Goal: Task Accomplishment & Management: Use online tool/utility

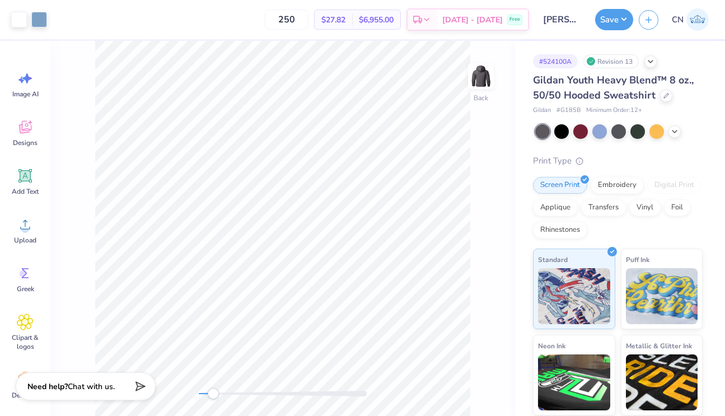
drag, startPoint x: 203, startPoint y: 397, endPoint x: 214, endPoint y: 398, distance: 10.6
click at [214, 398] on div at bounding box center [283, 393] width 168 height 11
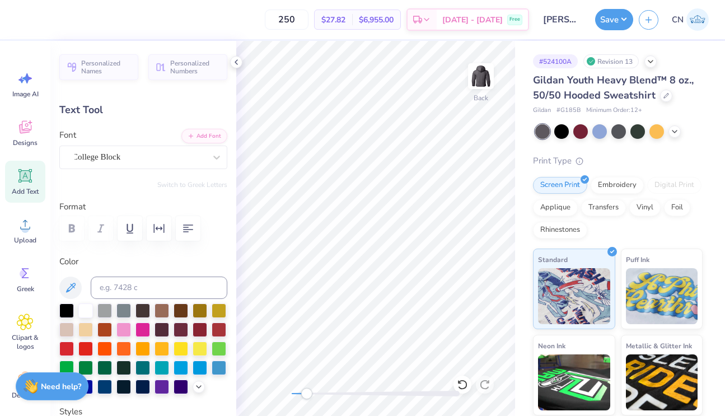
type input "6.02"
type input "1.75"
type input "6.90"
type input "-13.0"
type input "6.22"
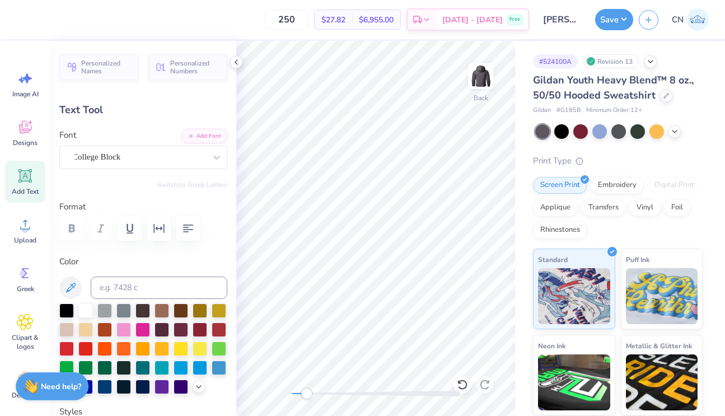
type input "1.81"
type input "6.98"
type input "0.0"
type input "7.00"
type input "-13.0"
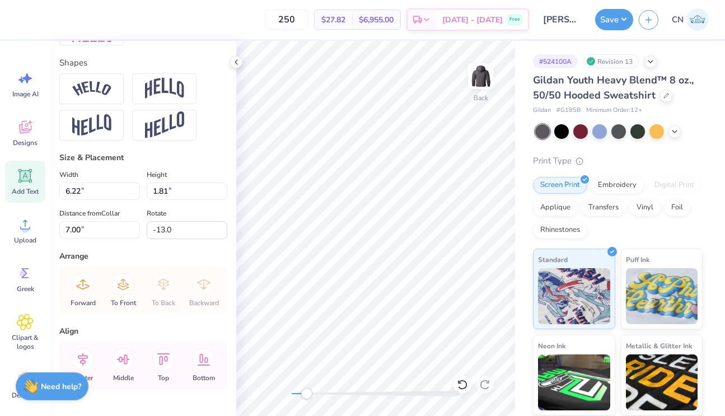
scroll to position [442, 0]
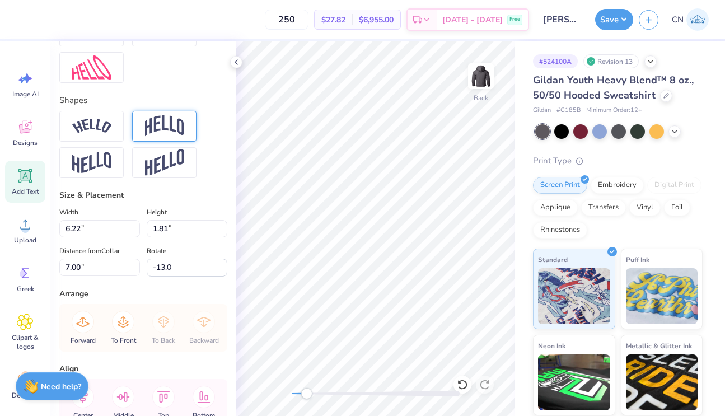
click at [162, 126] on img at bounding box center [164, 125] width 39 height 21
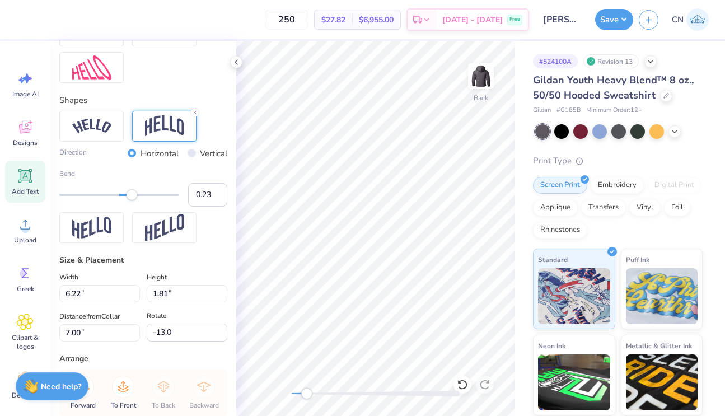
type input "0.24"
drag, startPoint x: 148, startPoint y: 195, endPoint x: 134, endPoint y: 196, distance: 14.6
click at [134, 196] on div "Accessibility label" at bounding box center [133, 194] width 11 height 11
type input "0.04"
drag, startPoint x: 134, startPoint y: 197, endPoint x: 121, endPoint y: 199, distance: 13.1
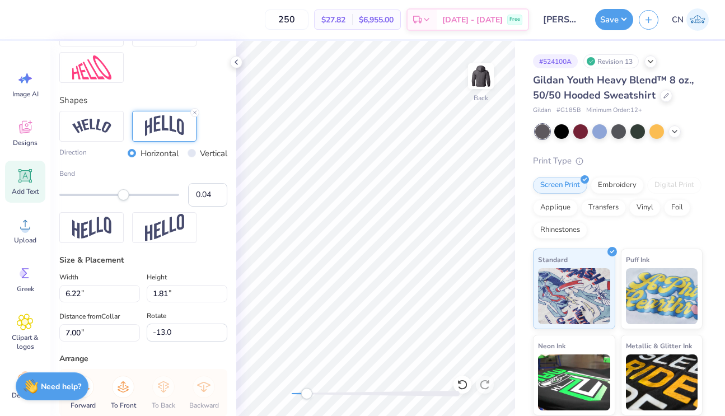
click at [121, 199] on div "Accessibility label" at bounding box center [123, 194] width 11 height 11
click at [193, 114] on icon at bounding box center [194, 112] width 7 height 7
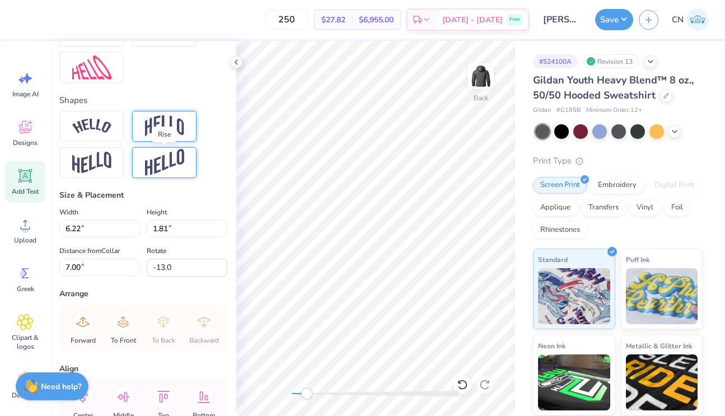
click at [176, 163] on img at bounding box center [164, 162] width 39 height 27
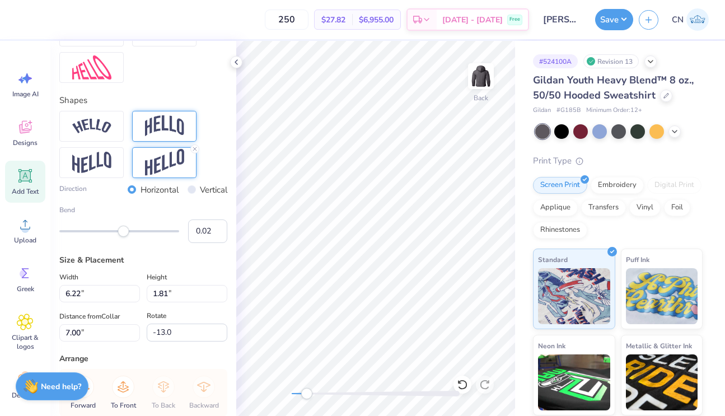
type input "0.01"
drag, startPoint x: 152, startPoint y: 230, endPoint x: 120, endPoint y: 229, distance: 32.5
click at [120, 229] on div "Accessibility label" at bounding box center [119, 231] width 11 height 11
click at [194, 148] on line at bounding box center [194, 148] width 3 height 3
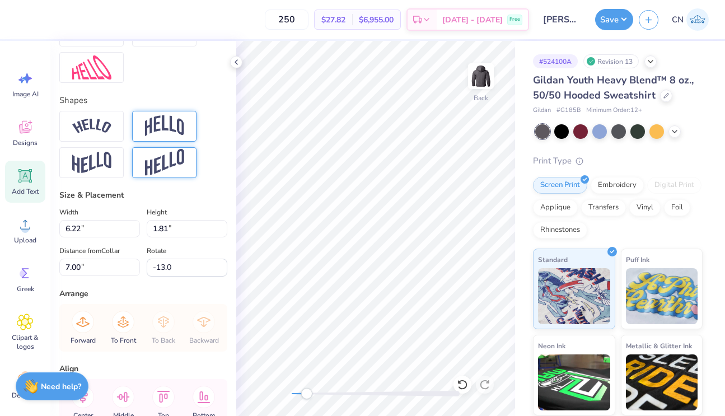
click at [154, 128] on img at bounding box center [164, 125] width 39 height 21
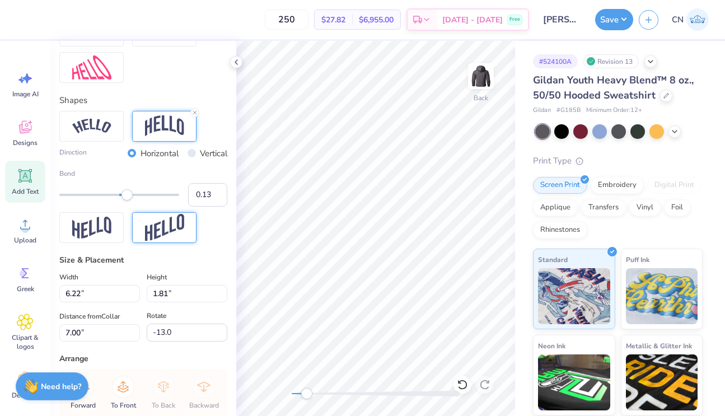
type input "0.12"
drag, startPoint x: 148, startPoint y: 195, endPoint x: 125, endPoint y: 204, distance: 23.9
click at [125, 204] on div "Bend 0.10" at bounding box center [143, 187] width 168 height 38
click at [216, 196] on input "0.09" at bounding box center [207, 195] width 39 height 24
click at [216, 196] on input "0.08" at bounding box center [207, 195] width 39 height 24
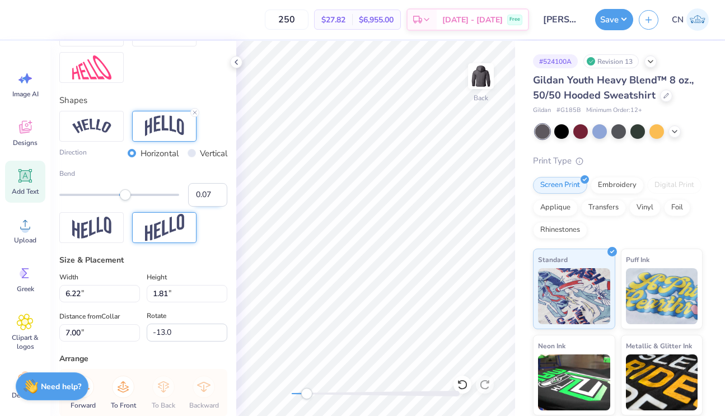
click at [216, 196] on input "0.07" at bounding box center [207, 195] width 39 height 24
click at [216, 196] on input "0.06" at bounding box center [207, 195] width 39 height 24
type input "0.05"
click at [216, 196] on input "0.05" at bounding box center [207, 195] width 39 height 24
click at [200, 161] on div "Direction Horizontal Vertical Bend 0.05" at bounding box center [143, 177] width 168 height 60
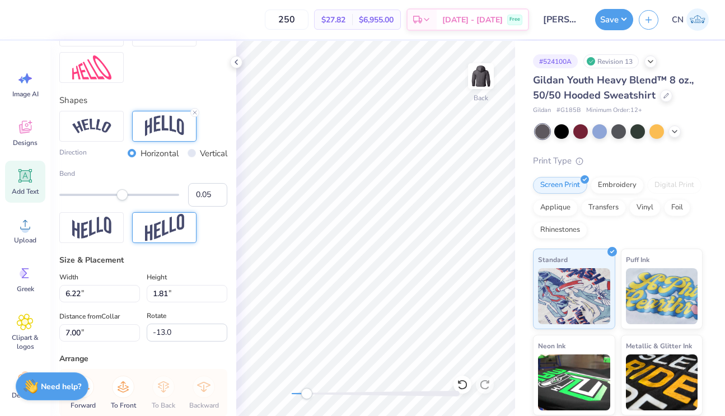
type input "0.0"
type input "7.06"
click at [193, 112] on icon at bounding box center [194, 112] width 7 height 7
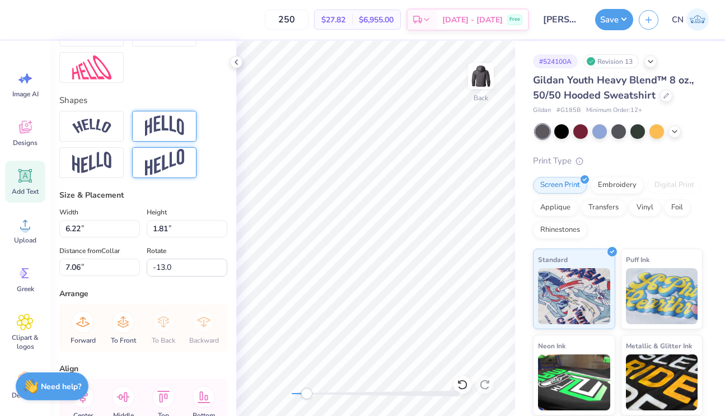
type input "0.0"
type input "7.00"
type input "0.0"
click at [285, 396] on div "Back" at bounding box center [375, 228] width 279 height 375
click at [622, 20] on button "Save" at bounding box center [614, 17] width 38 height 21
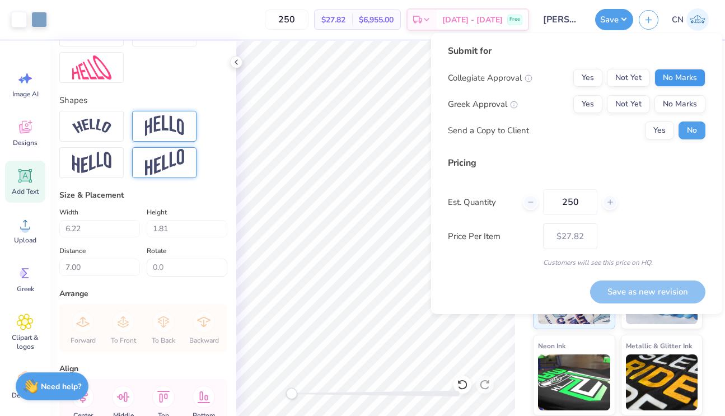
click at [678, 76] on button "No Marks" at bounding box center [679, 78] width 51 height 18
click at [678, 103] on button "No Marks" at bounding box center [679, 104] width 51 height 18
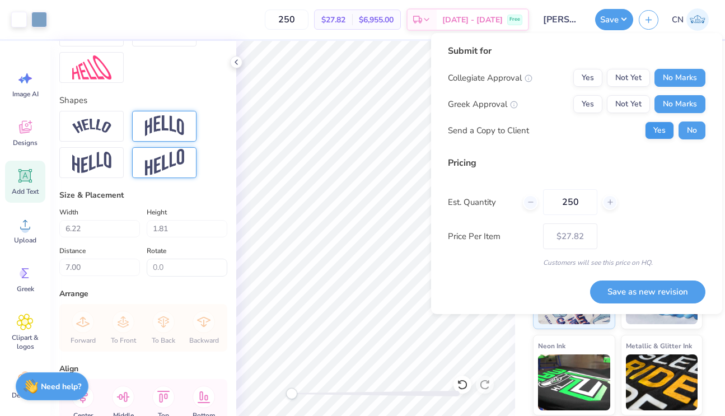
click at [662, 128] on button "Yes" at bounding box center [659, 130] width 29 height 18
click at [647, 289] on button "Save as new revision" at bounding box center [647, 291] width 115 height 23
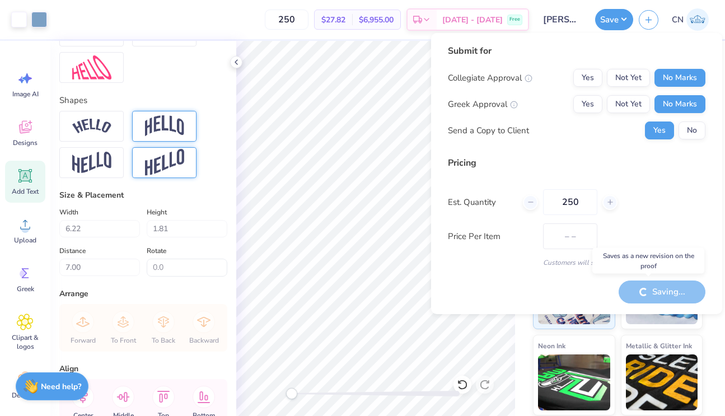
type input "$27.82"
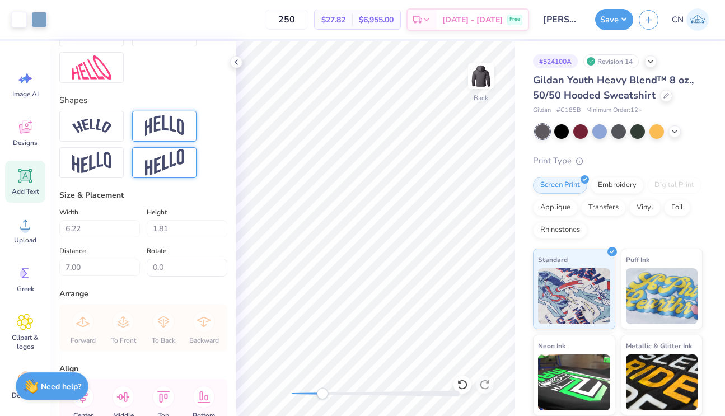
click at [323, 383] on div "Back" at bounding box center [375, 228] width 279 height 375
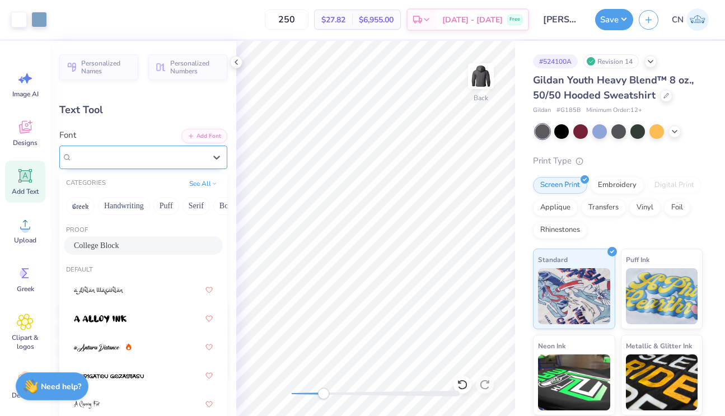
click at [115, 156] on span "College Block" at bounding box center [96, 157] width 48 height 13
click at [179, 207] on button "Bold" at bounding box center [177, 206] width 27 height 18
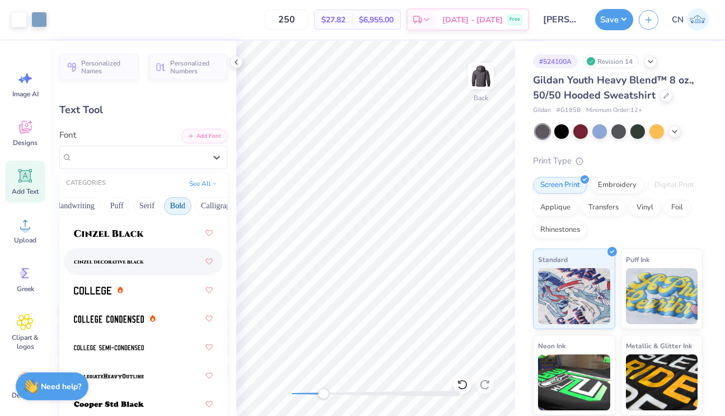
scroll to position [102, 0]
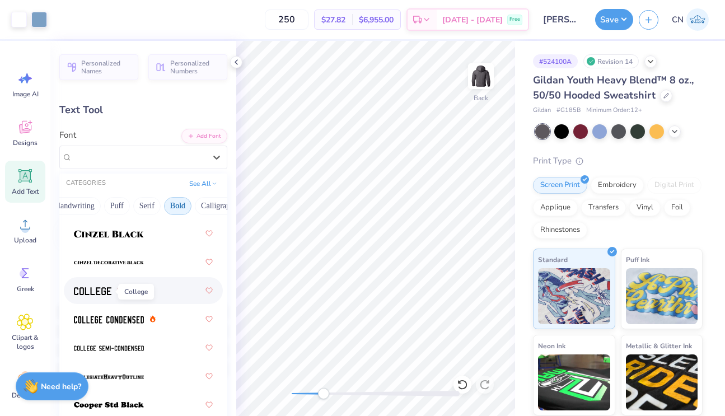
click at [87, 290] on img at bounding box center [92, 291] width 37 height 8
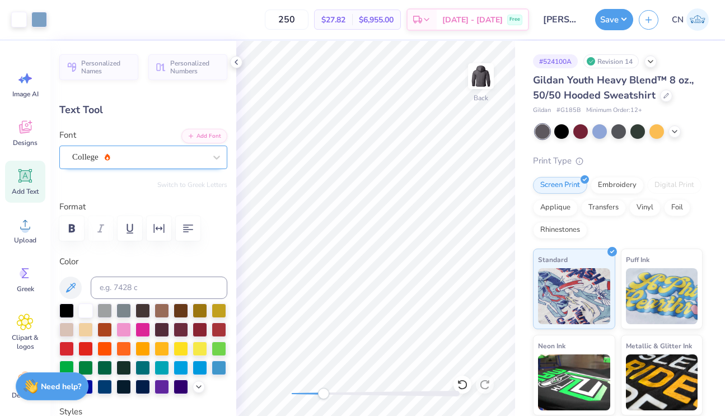
click at [145, 156] on div "College" at bounding box center [138, 156] width 135 height 17
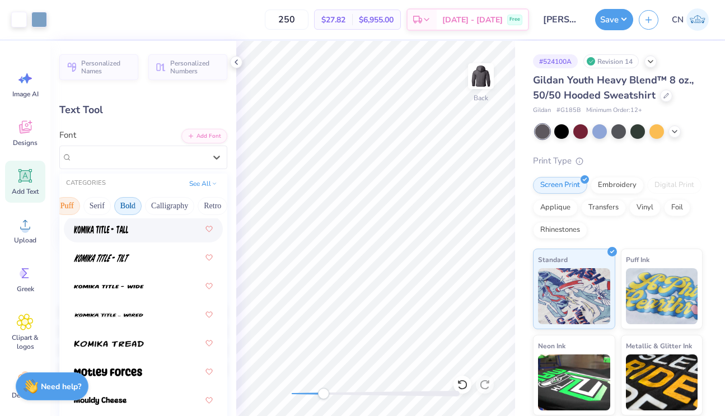
scroll to position [0, 112]
click at [165, 207] on button "Calligraphy" at bounding box center [156, 206] width 49 height 18
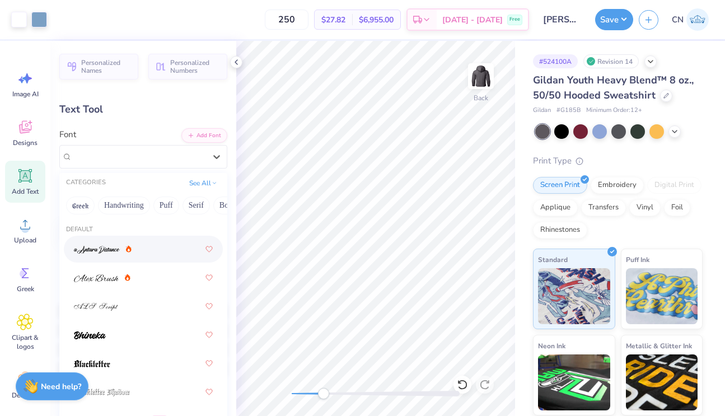
scroll to position [0, 0]
click at [87, 207] on button "Greek" at bounding box center [80, 205] width 29 height 18
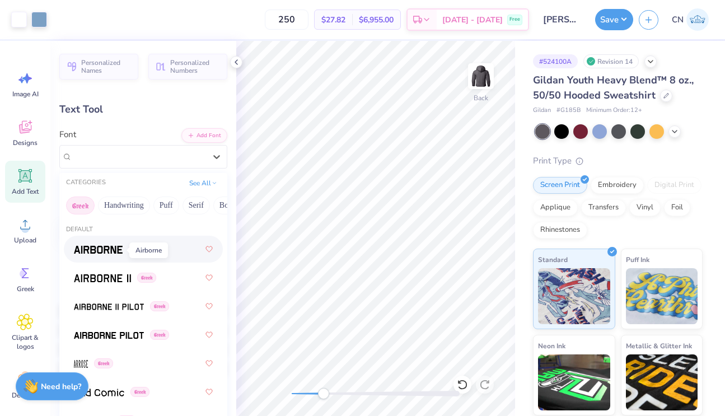
click at [96, 247] on img at bounding box center [98, 250] width 49 height 8
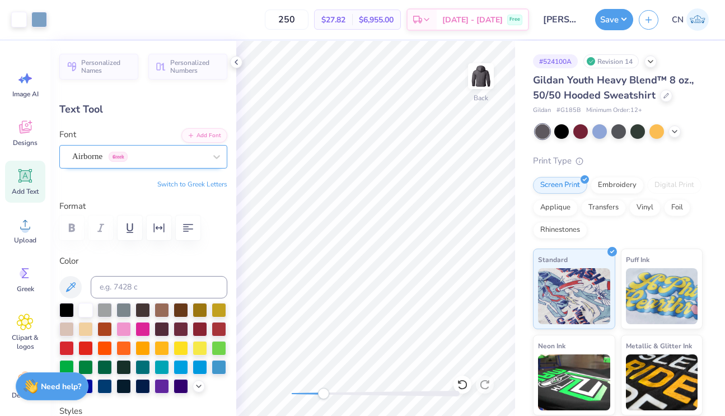
click at [151, 162] on div at bounding box center [138, 156] width 133 height 15
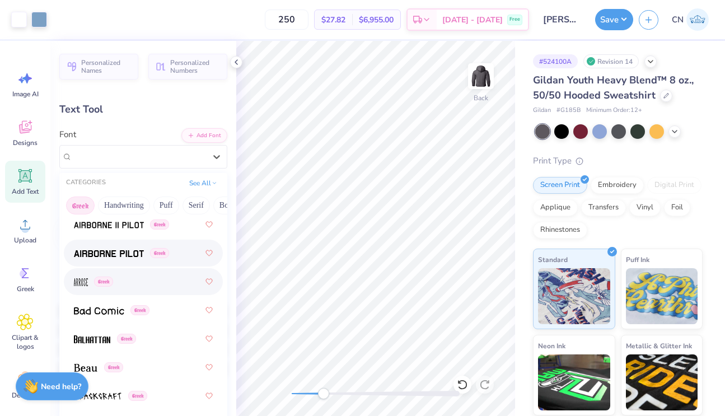
scroll to position [83, 0]
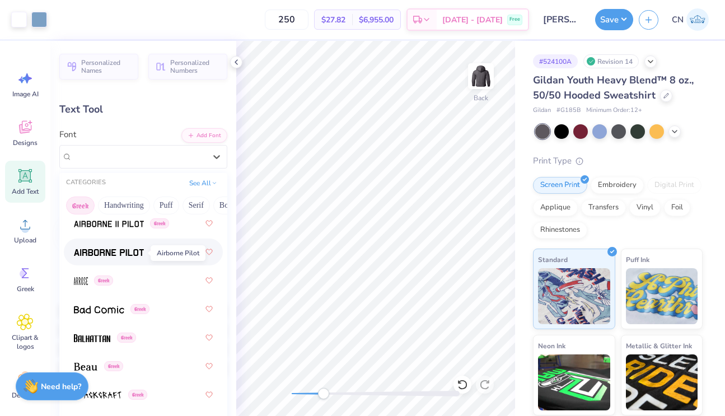
click at [120, 254] on img at bounding box center [109, 252] width 70 height 8
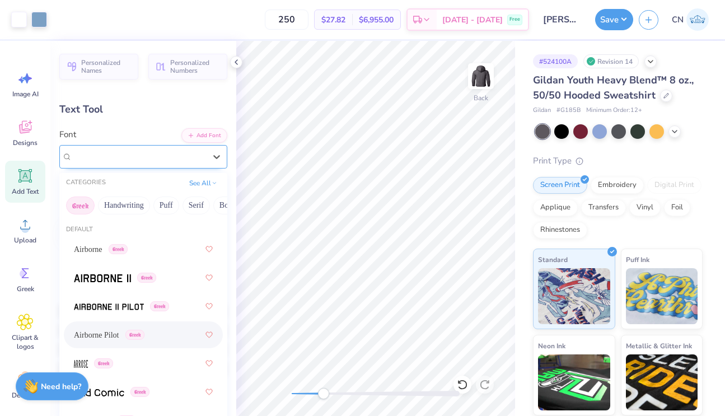
click at [94, 155] on span "Airborne Pilot" at bounding box center [96, 156] width 48 height 13
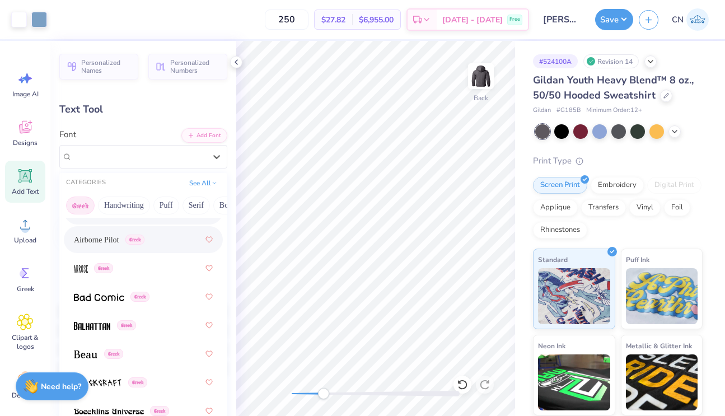
scroll to position [98, 0]
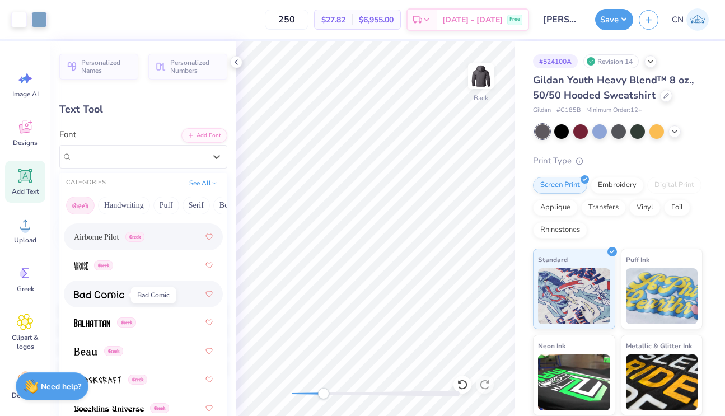
click at [104, 298] on img at bounding box center [99, 294] width 50 height 8
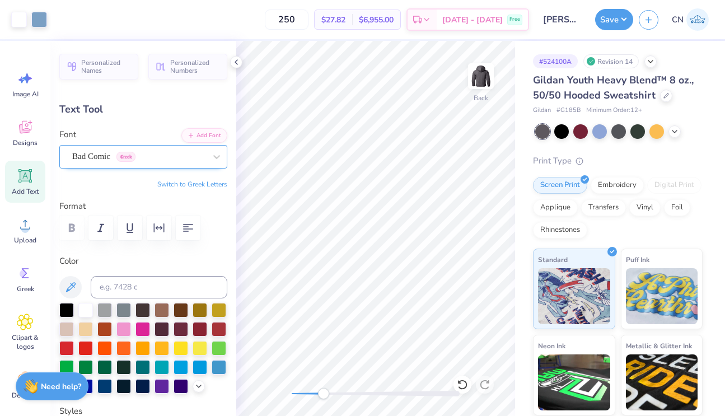
click at [135, 158] on span "Greek" at bounding box center [125, 157] width 19 height 10
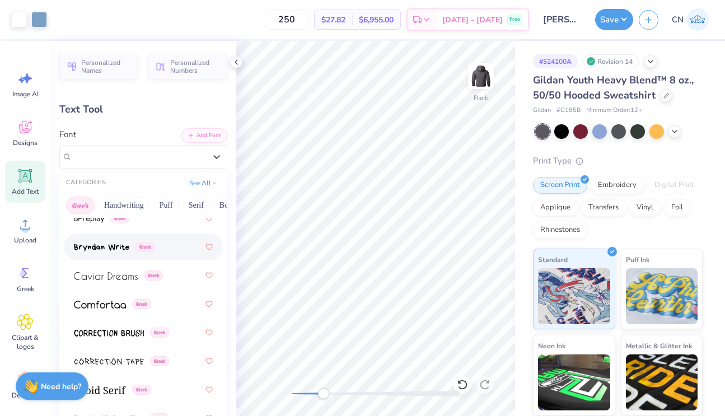
scroll to position [317, 0]
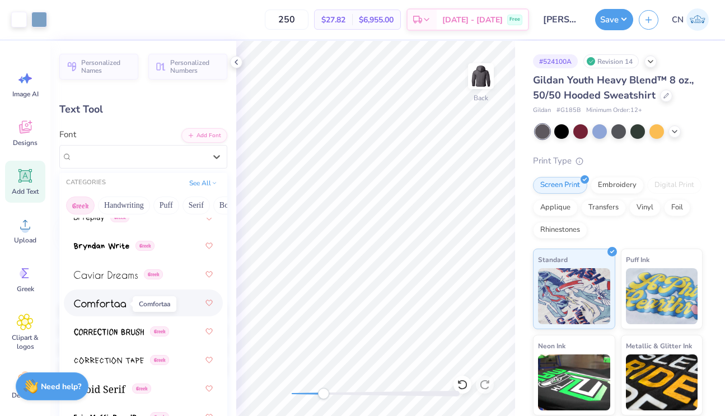
click at [109, 301] on img at bounding box center [100, 303] width 52 height 8
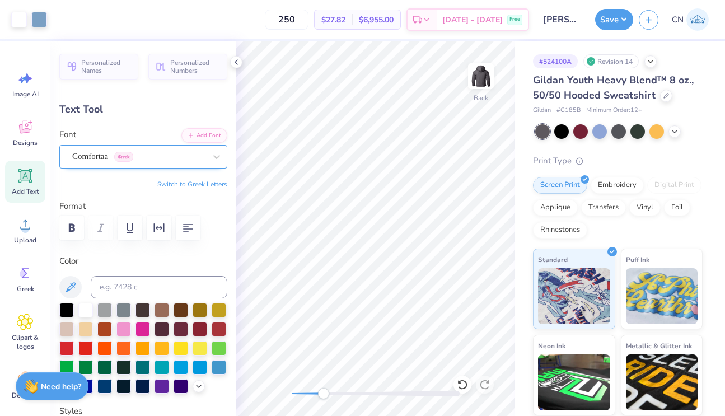
click at [173, 153] on div "Comfortaa Greek" at bounding box center [138, 156] width 135 height 17
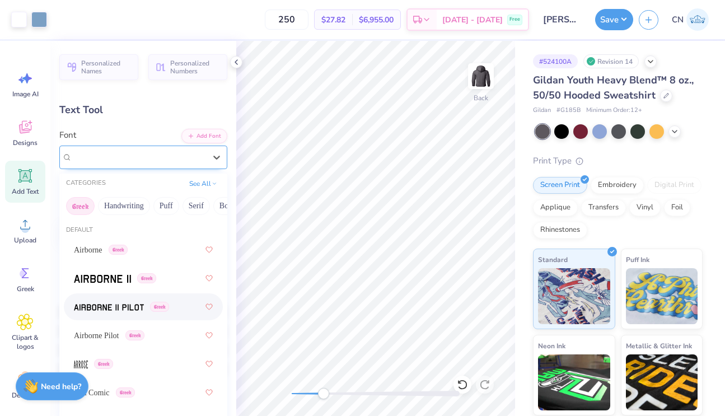
scroll to position [0, 0]
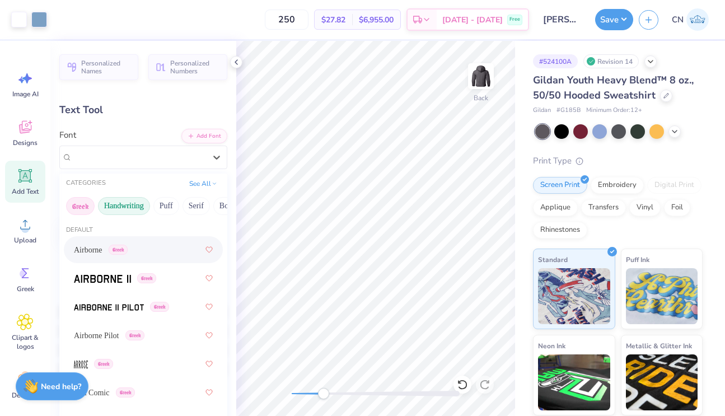
click at [128, 207] on button "Handwriting" at bounding box center [124, 206] width 52 height 18
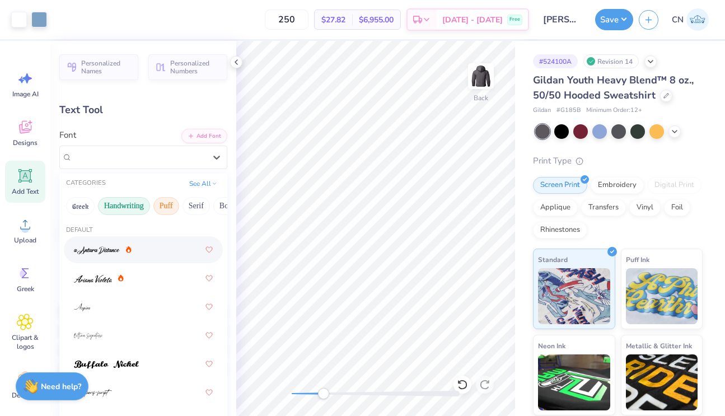
click at [169, 209] on button "Puff" at bounding box center [166, 206] width 26 height 18
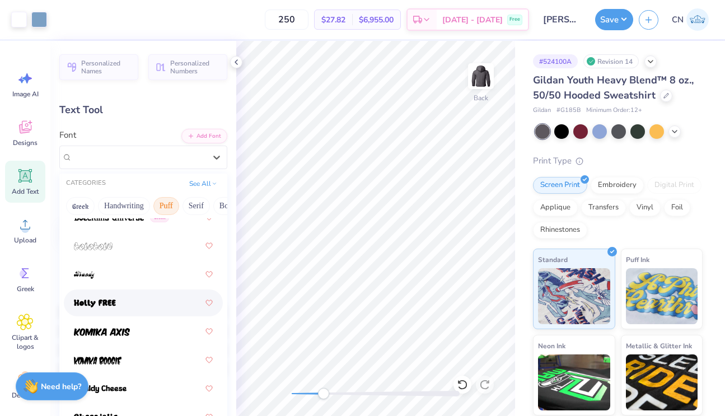
scroll to position [118, 0]
click at [194, 204] on button "Serif" at bounding box center [195, 206] width 27 height 18
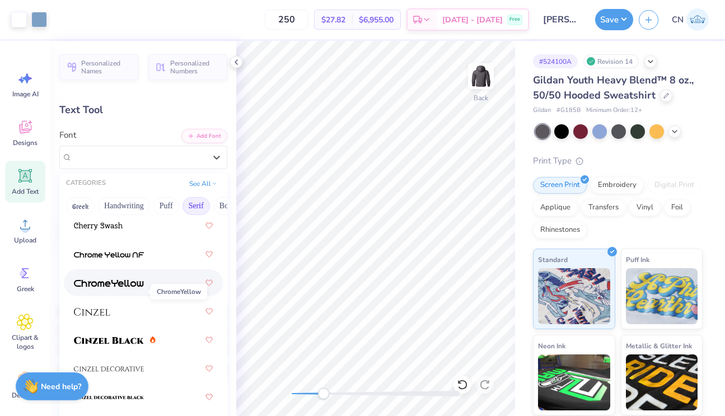
scroll to position [227, 0]
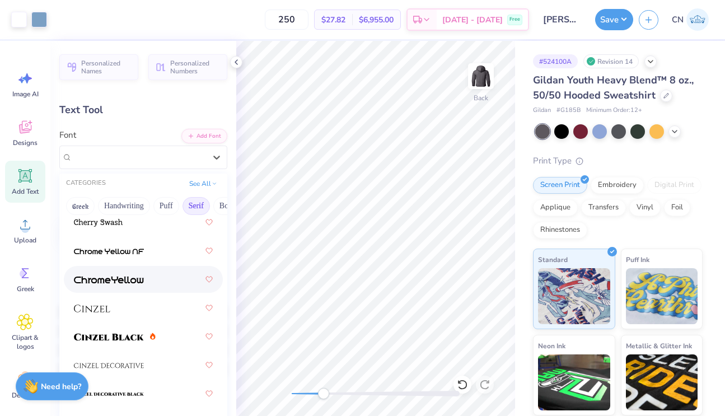
click at [125, 284] on img at bounding box center [109, 280] width 70 height 8
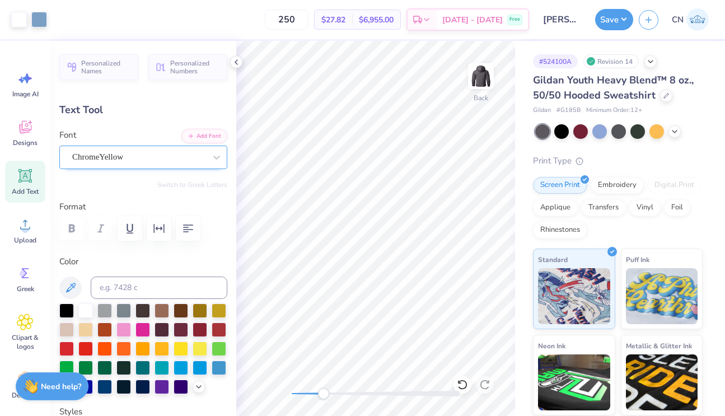
click at [151, 153] on div "ChromeYellow" at bounding box center [138, 156] width 135 height 17
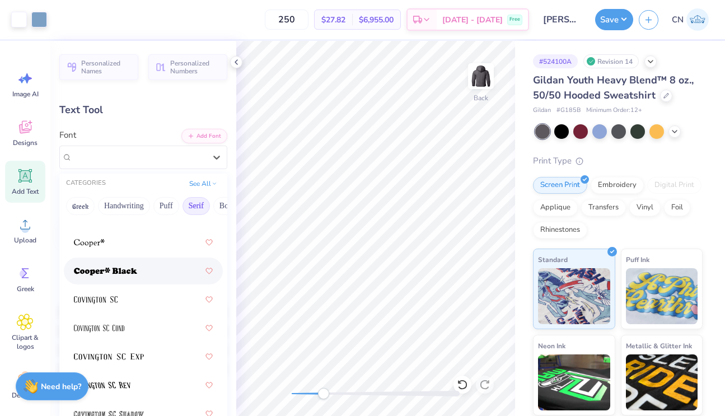
scroll to position [680, 0]
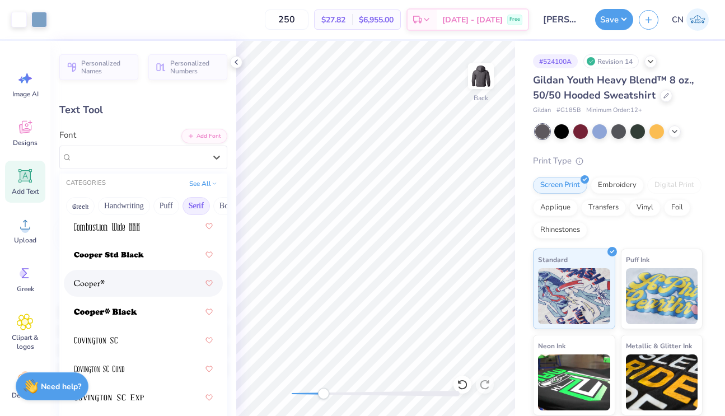
click at [126, 279] on div at bounding box center [143, 283] width 139 height 20
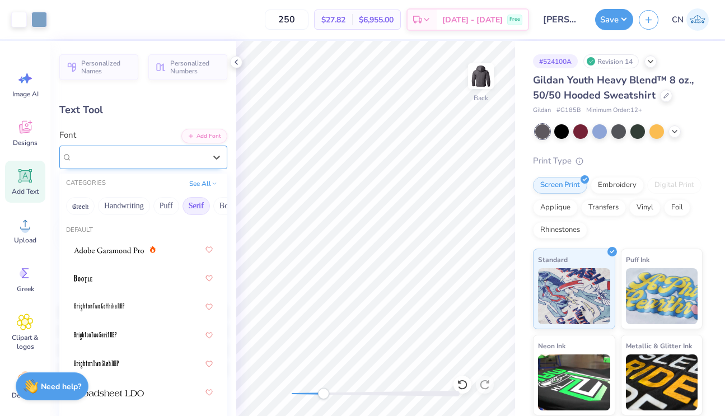
click at [157, 160] on div at bounding box center [138, 156] width 135 height 17
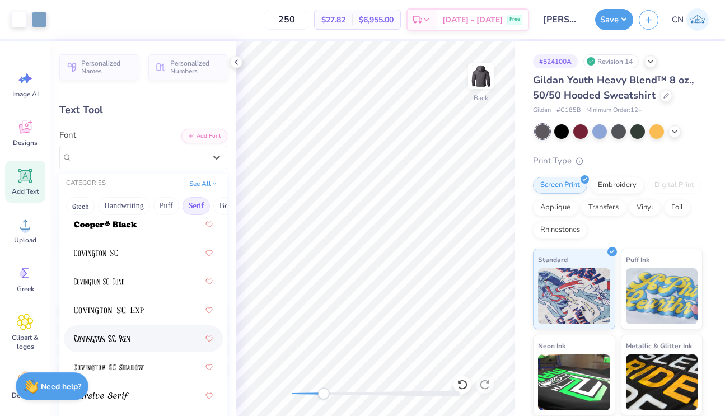
scroll to position [768, 0]
click at [130, 282] on div at bounding box center [143, 281] width 139 height 20
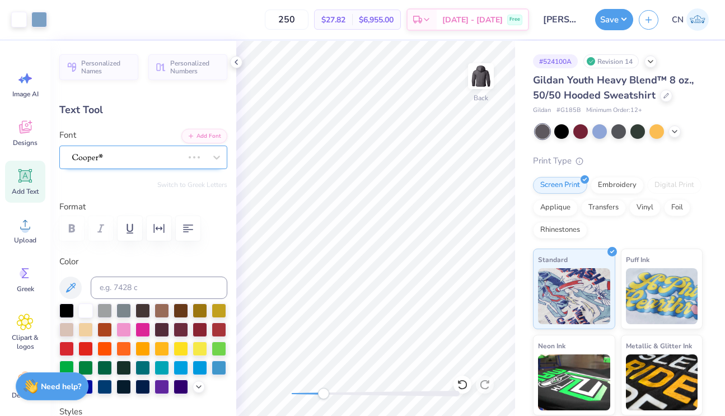
click at [141, 158] on div at bounding box center [127, 156] width 113 height 17
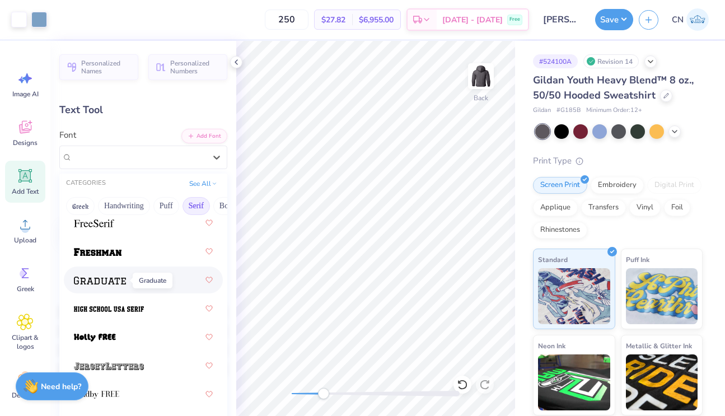
scroll to position [1369, 0]
click at [98, 284] on img at bounding box center [100, 280] width 52 height 8
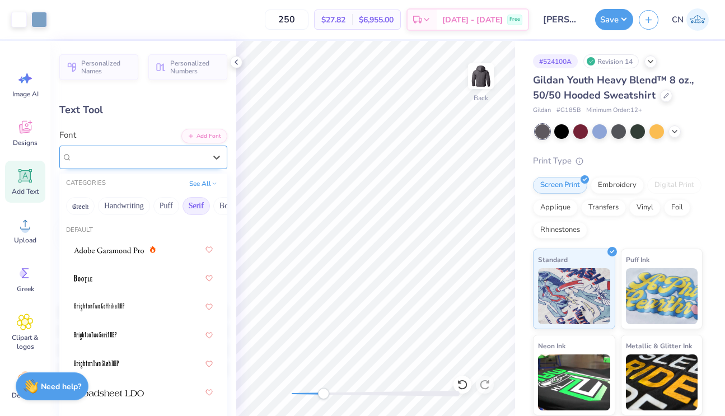
click at [137, 153] on div "Graduate" at bounding box center [138, 156] width 135 height 17
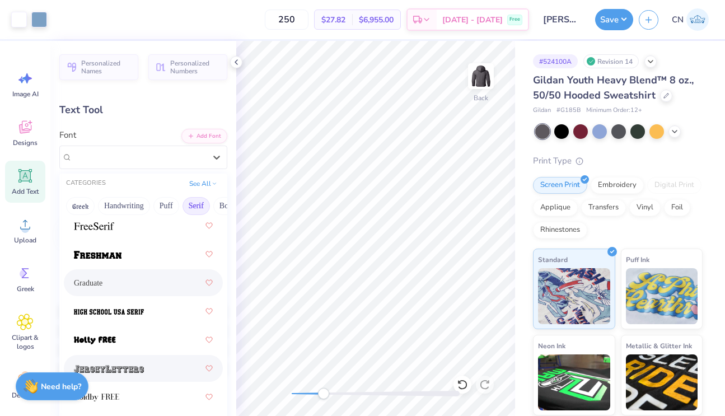
scroll to position [1310, 0]
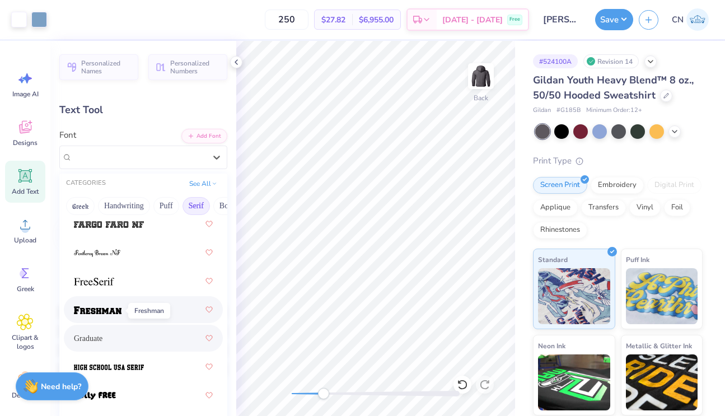
click at [105, 313] on img at bounding box center [98, 310] width 48 height 8
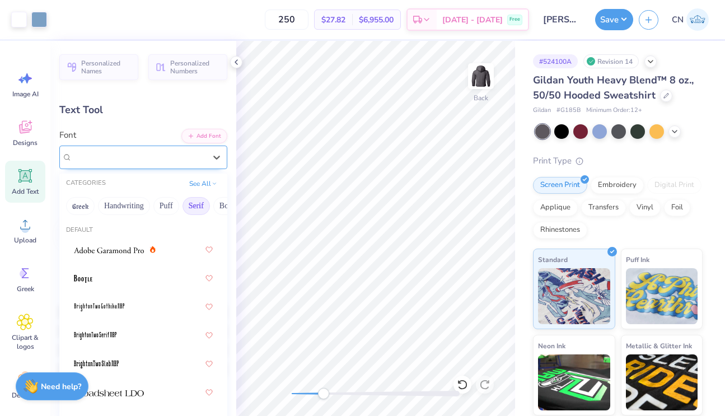
click at [165, 158] on div "Freshman" at bounding box center [138, 156] width 135 height 17
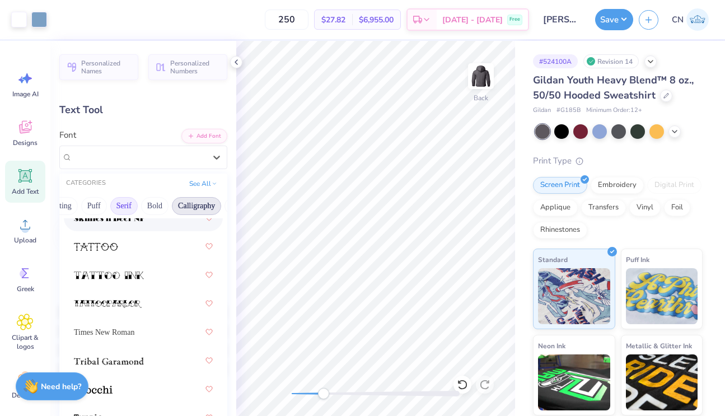
scroll to position [0, 78]
click at [156, 203] on button "Bold" at bounding box center [148, 206] width 27 height 18
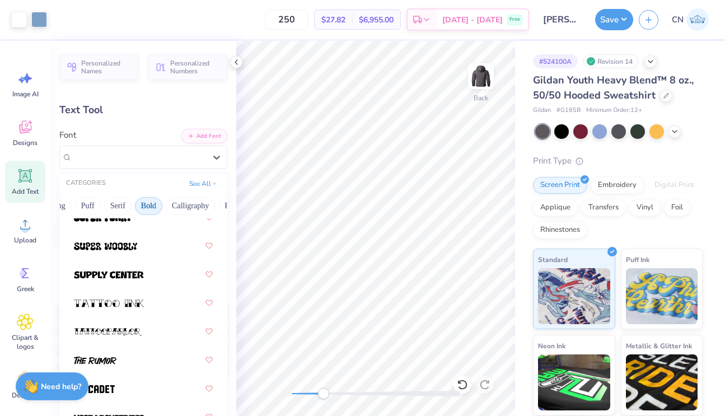
scroll to position [1859, 0]
click at [110, 283] on div at bounding box center [143, 275] width 139 height 20
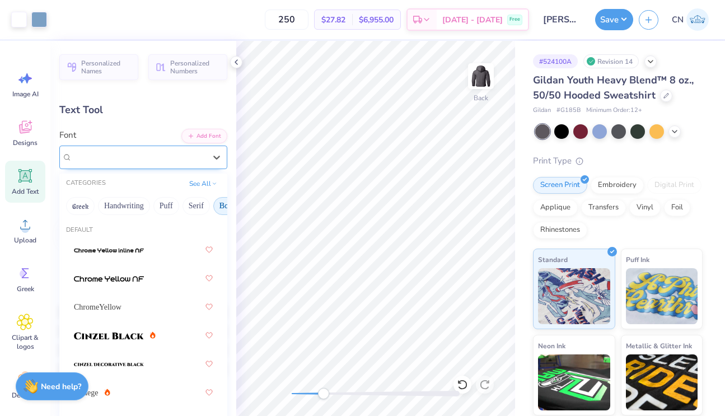
click at [175, 161] on div "Supply Center" at bounding box center [138, 156] width 135 height 17
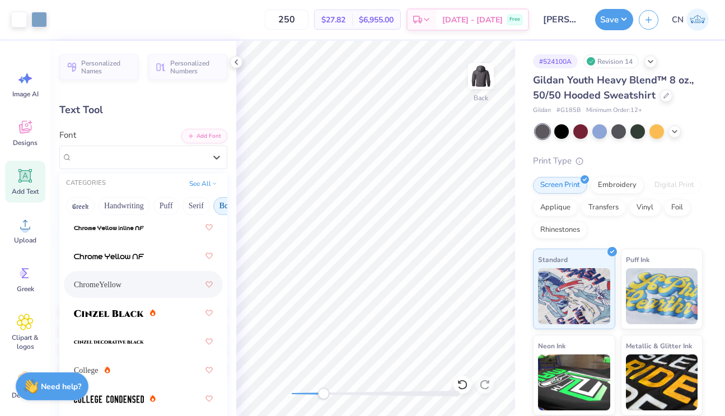
scroll to position [23, 0]
click at [114, 285] on span "ChromeYellow" at bounding box center [98, 284] width 48 height 12
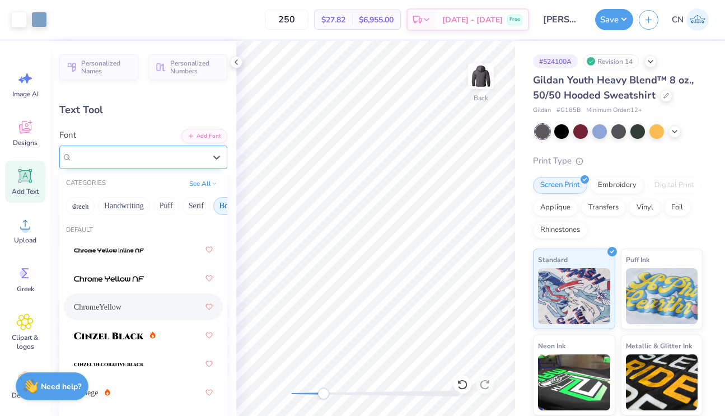
click at [141, 156] on div "ChromeYellow" at bounding box center [138, 156] width 135 height 17
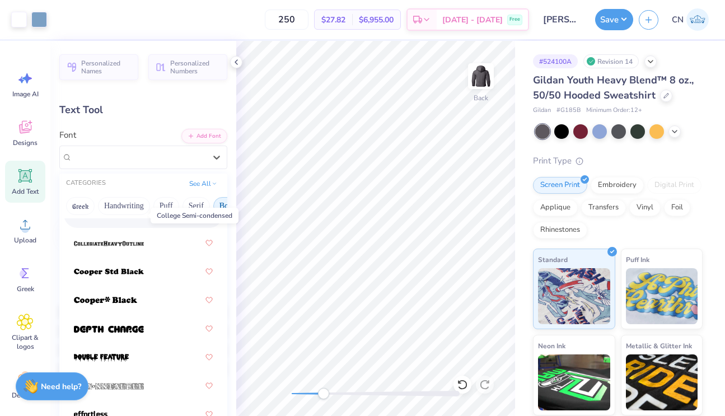
scroll to position [236, 0]
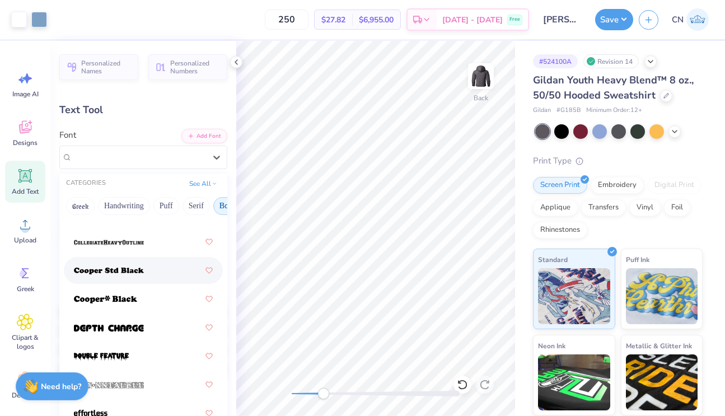
click at [122, 271] on img at bounding box center [109, 271] width 70 height 8
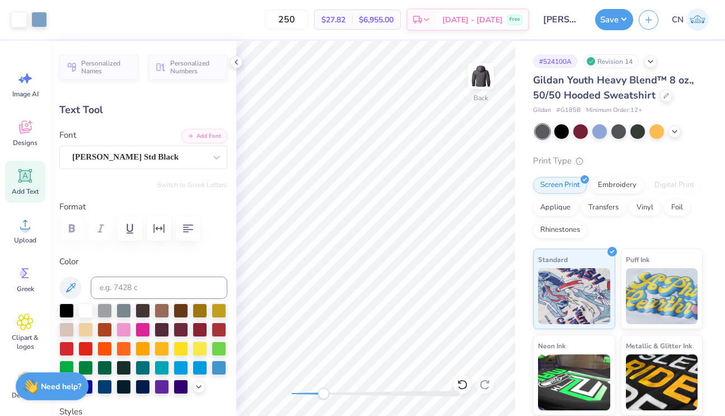
type input "7.05"
type input "1.85"
type input "6.89"
type input "-13.0"
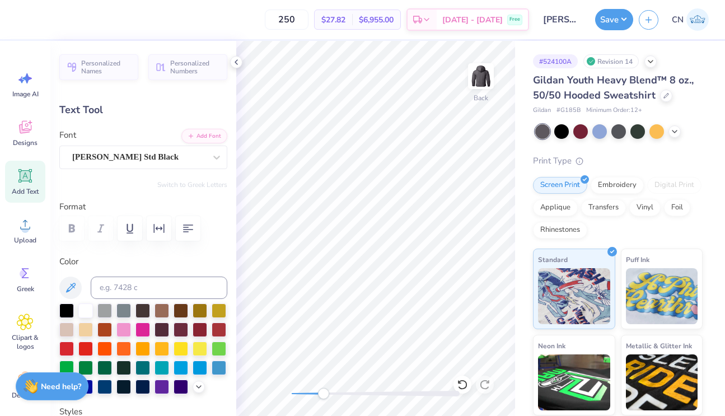
type textarea "[PERSON_NAME] SMILES ORTHODONTICS"
type input "0.0"
drag, startPoint x: 327, startPoint y: 395, endPoint x: 312, endPoint y: 395, distance: 14.6
click at [312, 395] on div "Accessibility label" at bounding box center [314, 393] width 11 height 11
type input "8.83"
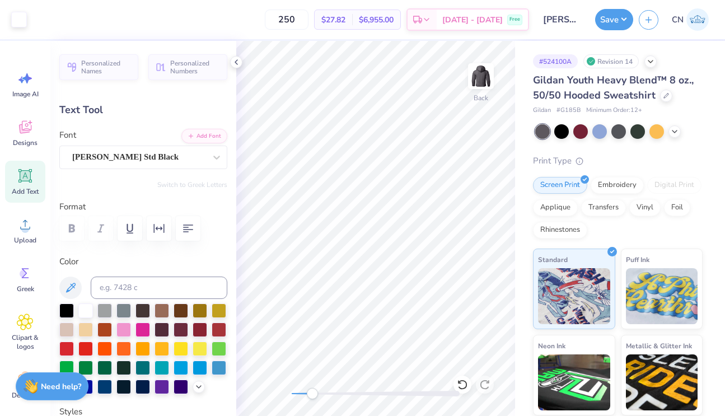
type input "2.36"
type input "6.59"
type input "-13.0"
type input "7.02"
type input "1.88"
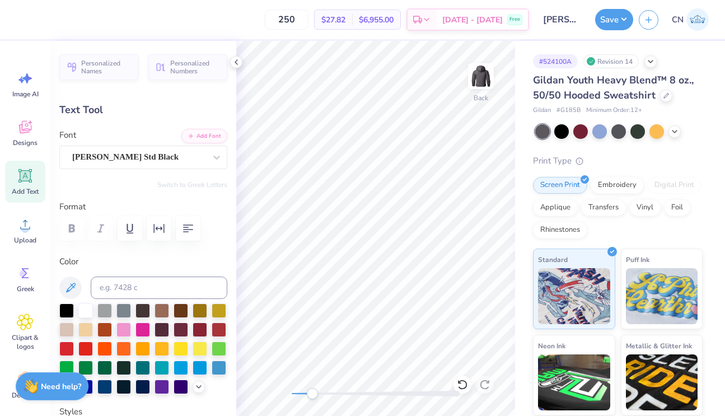
type input "7.08"
type input "6.18"
type input "1.65"
type input "7.00"
type input "-13.0"
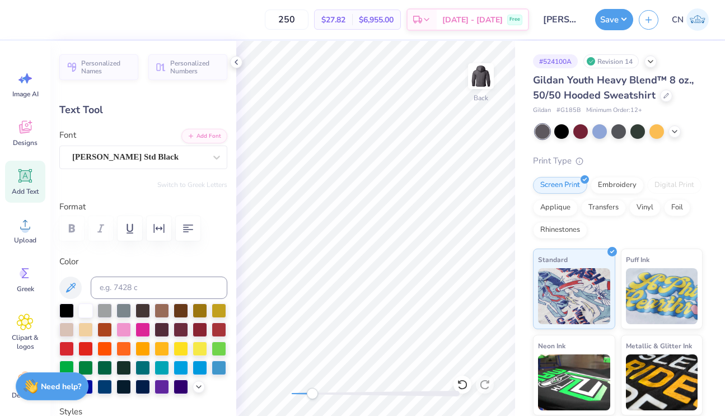
type input "6.08"
type input "1.63"
type input "6.97"
type input "0.0"
drag, startPoint x: 313, startPoint y: 396, endPoint x: 327, endPoint y: 390, distance: 15.1
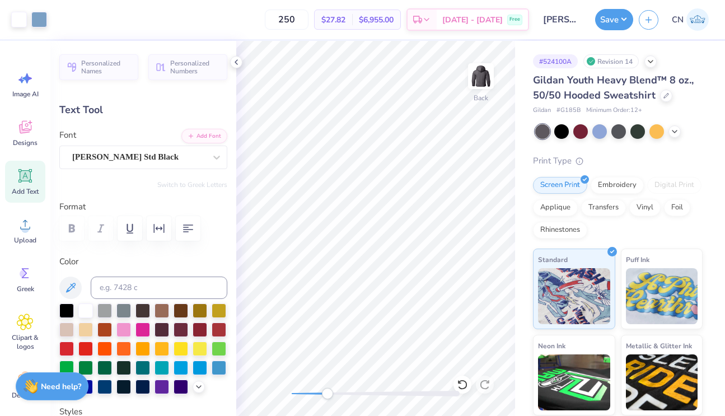
click at [327, 390] on div "Accessibility label" at bounding box center [327, 393] width 11 height 11
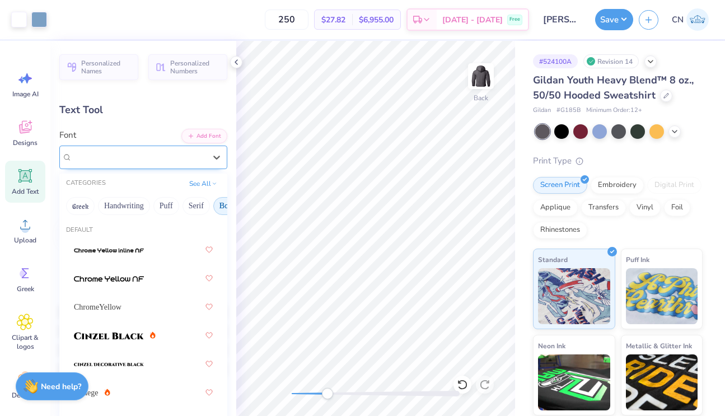
click at [122, 154] on span "[PERSON_NAME] Std Black" at bounding box center [125, 157] width 106 height 13
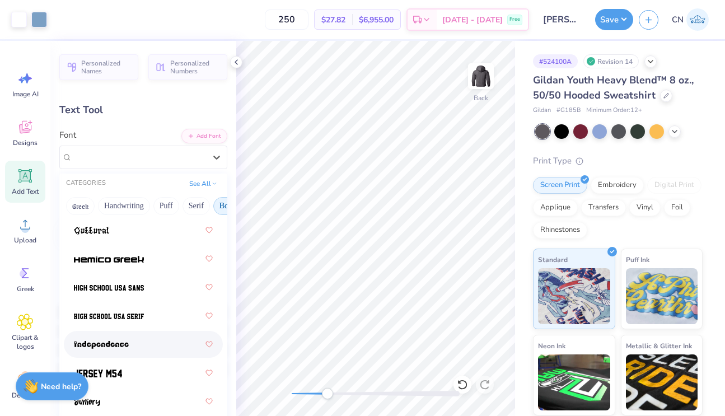
scroll to position [758, 0]
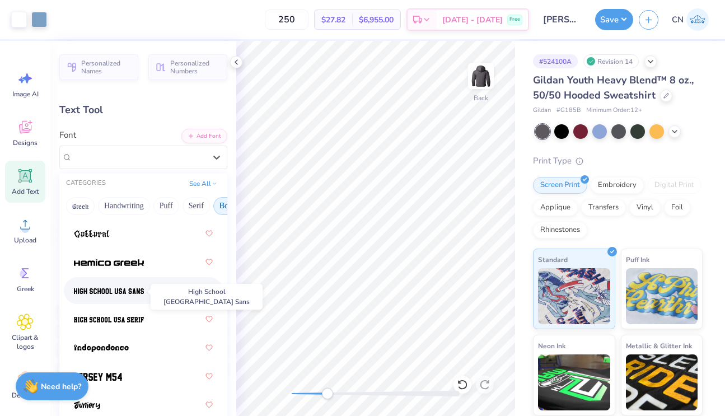
click at [125, 292] on img at bounding box center [109, 291] width 70 height 8
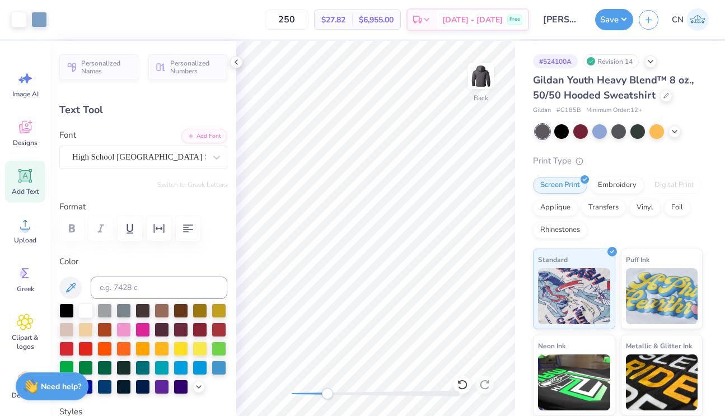
type input "4.35"
type input "1.26"
type input "7.15"
type input "-13.0"
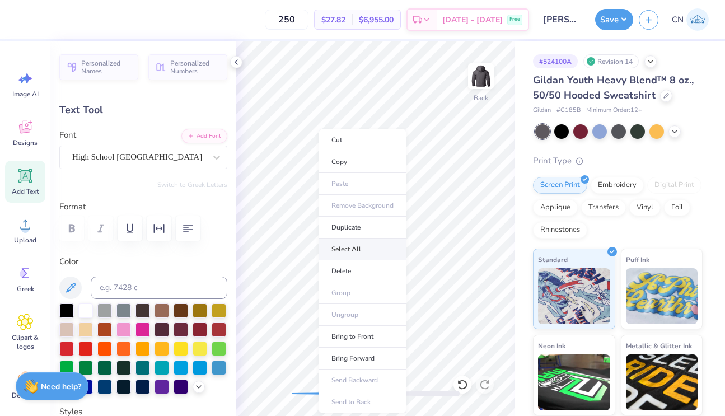
click at [365, 250] on li "Select All" at bounding box center [362, 249] width 88 height 22
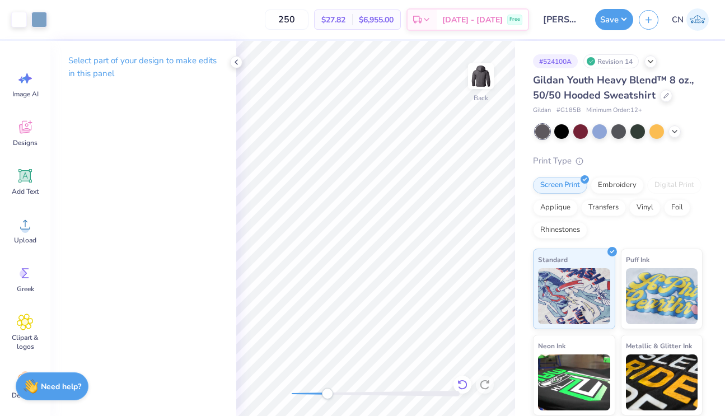
click at [464, 383] on icon at bounding box center [462, 384] width 11 height 11
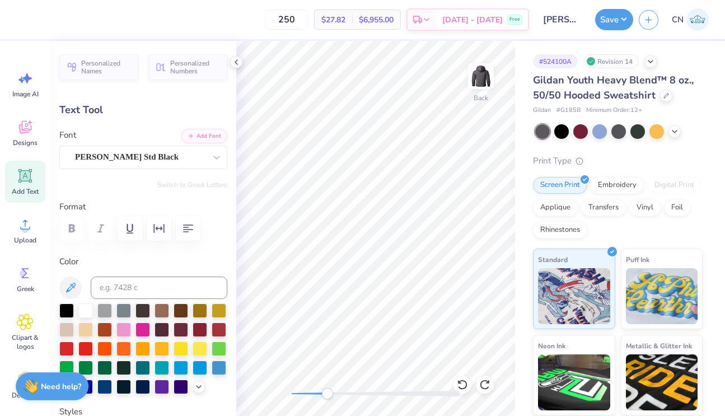
scroll to position [0, 7]
click at [158, 161] on div "[PERSON_NAME] Std Black" at bounding box center [138, 156] width 135 height 17
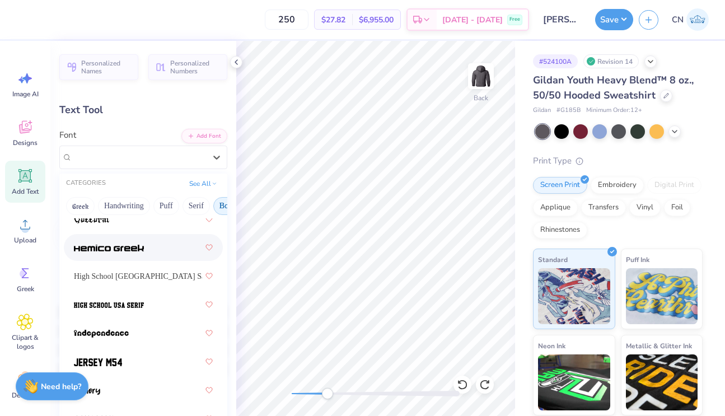
scroll to position [792, 0]
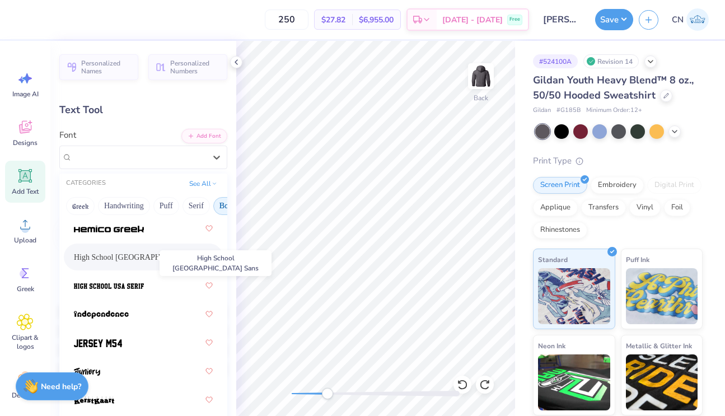
click at [135, 259] on span "High School [GEOGRAPHIC_DATA] Sans" at bounding box center [138, 257] width 128 height 12
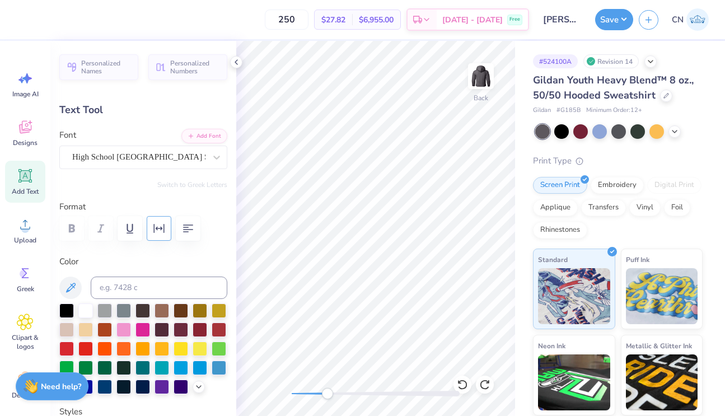
click at [159, 232] on icon "button" at bounding box center [158, 228] width 13 height 13
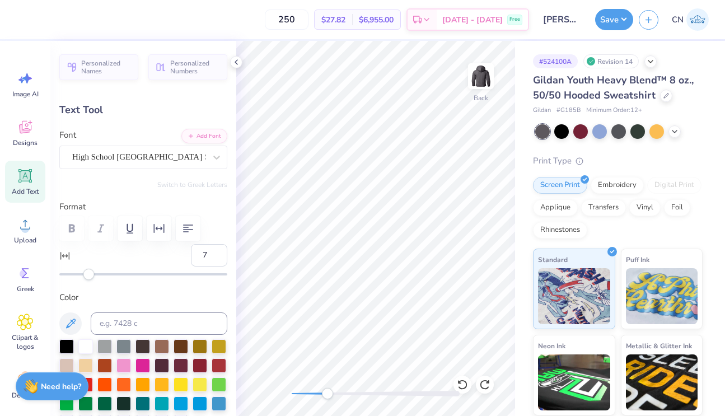
type input "8"
drag, startPoint x: 88, startPoint y: 271, endPoint x: 98, endPoint y: 272, distance: 9.5
click at [98, 272] on div "Accessibility label" at bounding box center [98, 274] width 11 height 11
type input "0"
drag, startPoint x: 98, startPoint y: 273, endPoint x: 87, endPoint y: 273, distance: 10.6
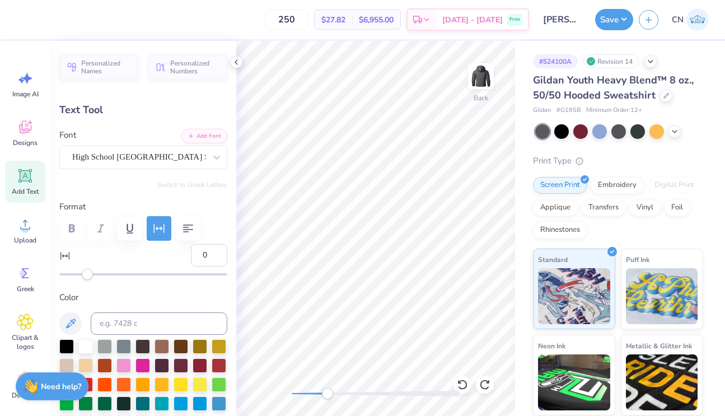
click at [87, 273] on div "Accessibility label" at bounding box center [87, 274] width 11 height 11
click at [184, 153] on div "High School [GEOGRAPHIC_DATA] Sans" at bounding box center [138, 156] width 135 height 17
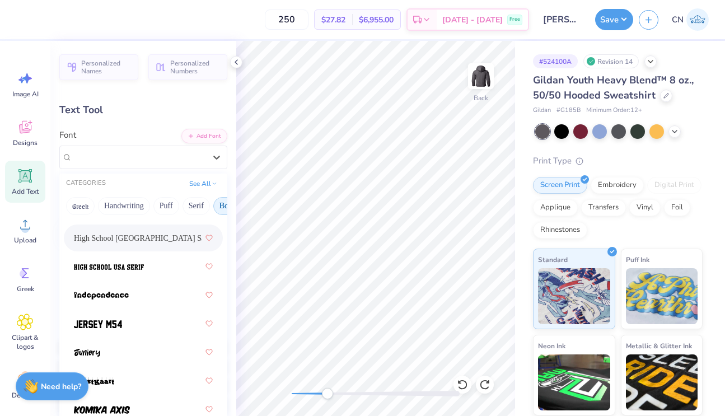
scroll to position [809, 0]
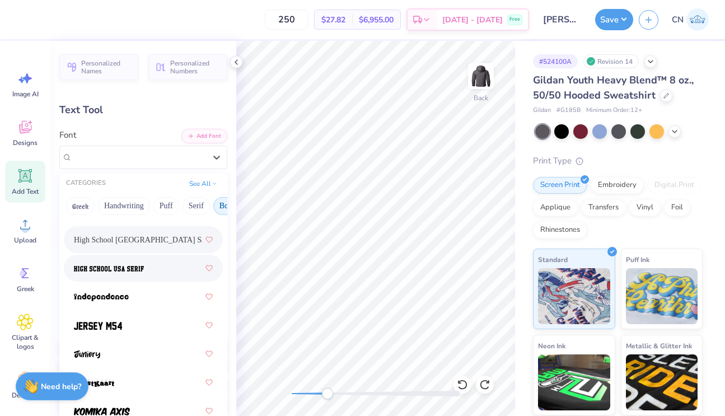
click at [173, 269] on div at bounding box center [143, 268] width 139 height 20
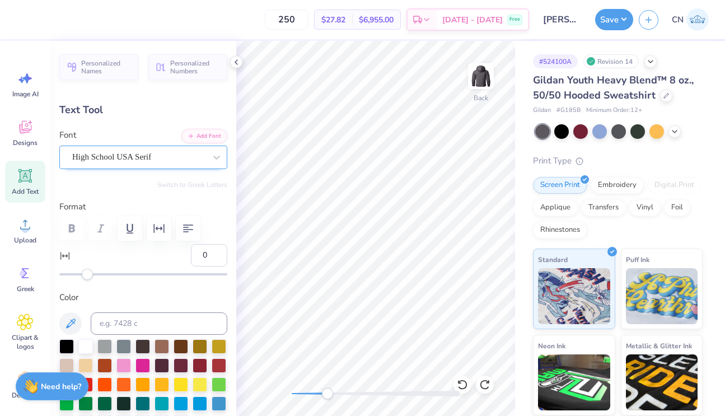
click at [153, 166] on div "High School USA Serif" at bounding box center [143, 158] width 168 height 24
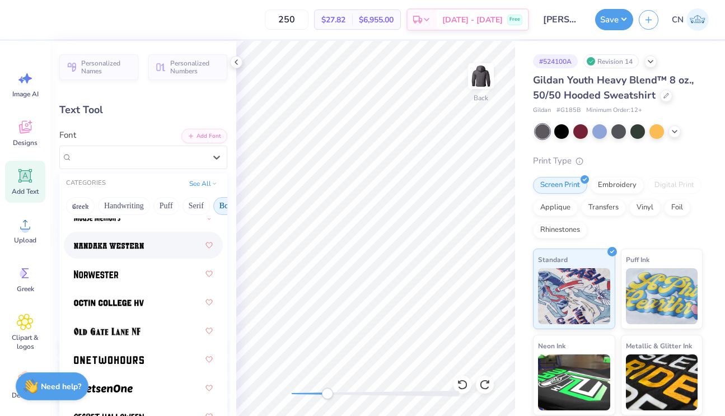
scroll to position [1416, 0]
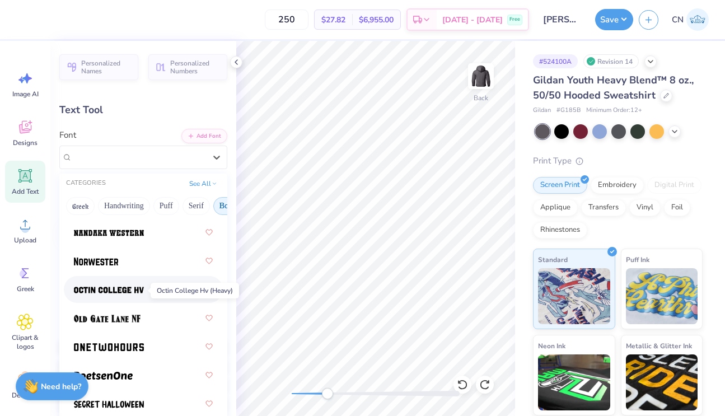
click at [133, 291] on img at bounding box center [109, 290] width 70 height 8
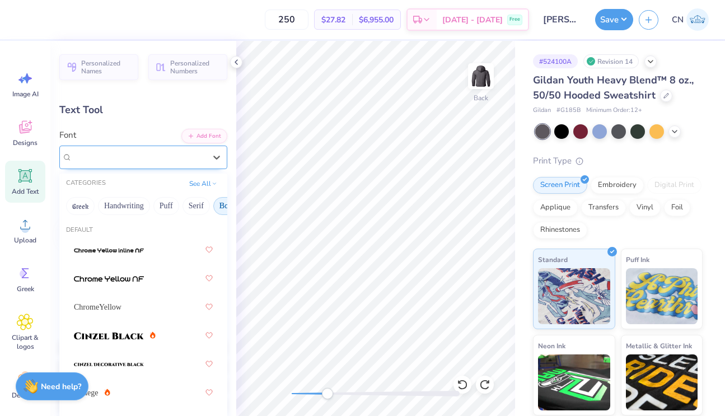
click at [181, 155] on div "Octin College Hv (Heavy)" at bounding box center [138, 156] width 135 height 17
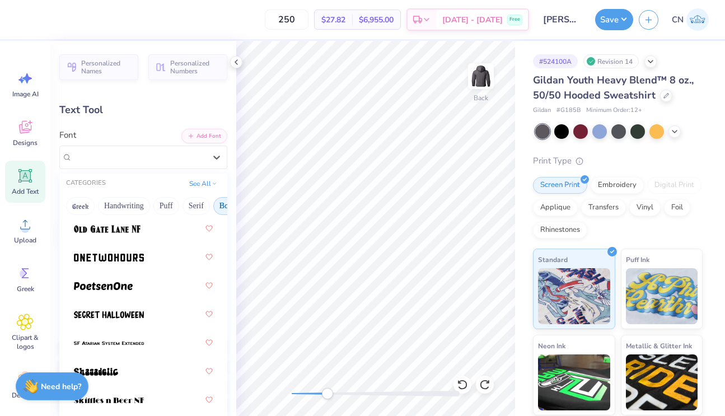
scroll to position [1506, 0]
click at [147, 288] on div at bounding box center [143, 285] width 139 height 20
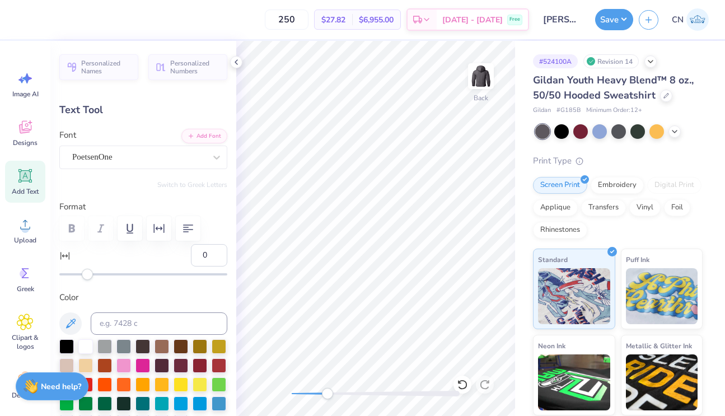
type input "0.0"
type input "4.71"
type input "1.32"
type input "7.11"
type input "-13.0"
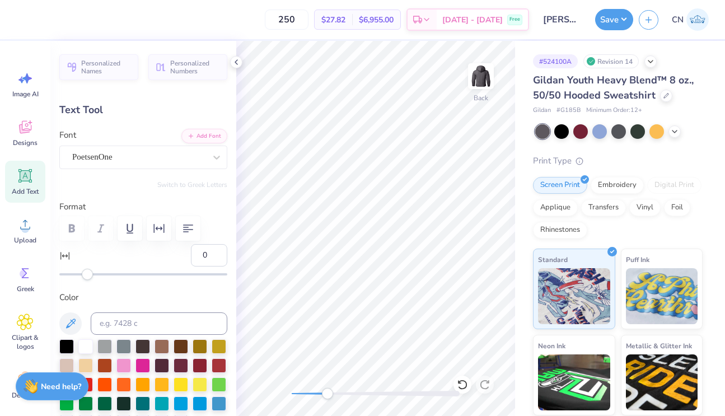
type input "5.98"
type input "1.67"
type input "6.94"
type input "-13.0"
type input "5.89"
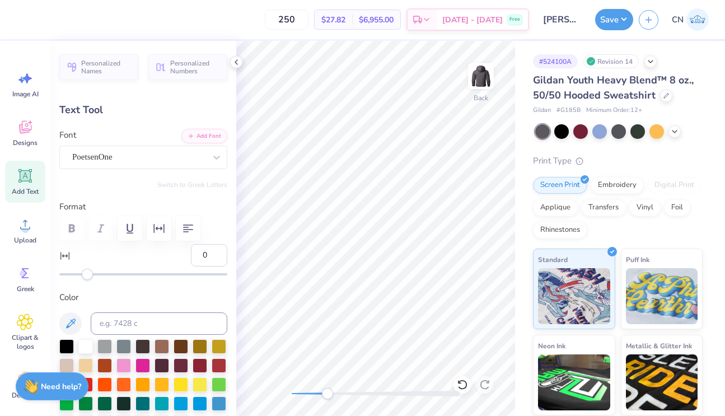
type input "1.65"
type input "6.96"
type input "0.0"
drag, startPoint x: 325, startPoint y: 394, endPoint x: 296, endPoint y: 393, distance: 28.5
click at [296, 393] on div "Accessibility label" at bounding box center [295, 393] width 11 height 11
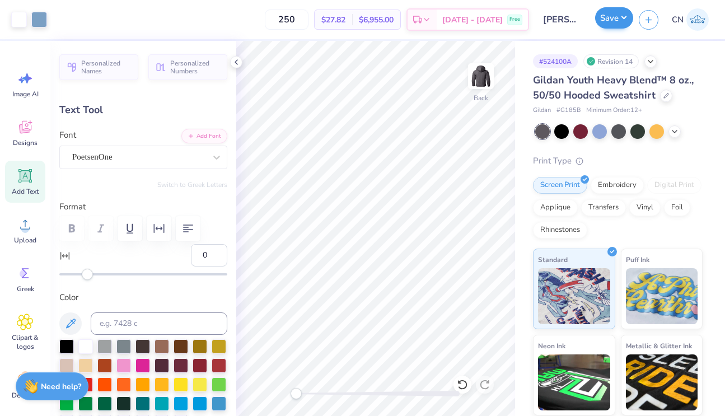
click at [618, 15] on button "Save" at bounding box center [614, 17] width 38 height 21
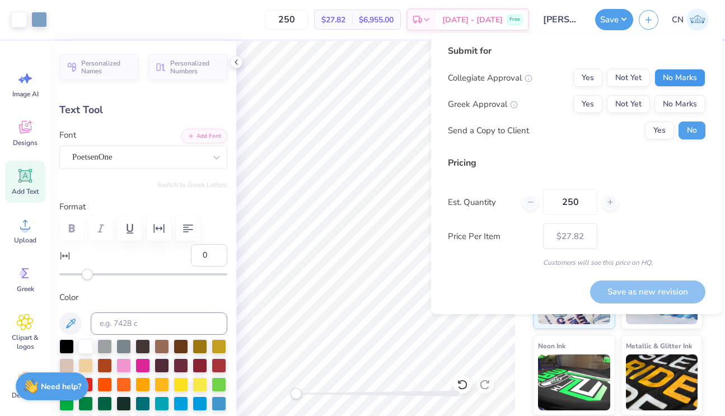
click at [683, 73] on button "No Marks" at bounding box center [679, 78] width 51 height 18
click at [683, 102] on button "No Marks" at bounding box center [679, 104] width 51 height 18
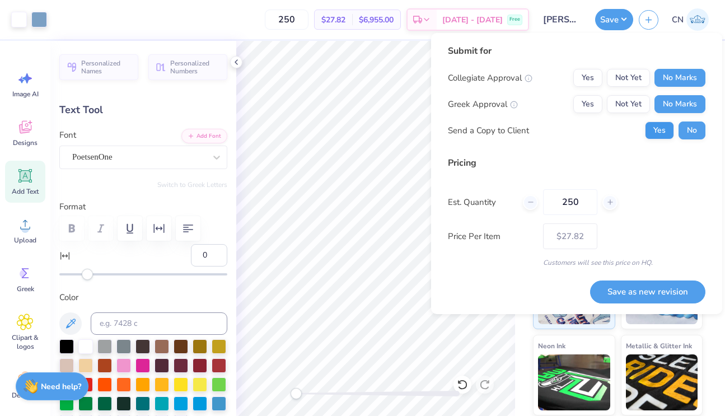
click at [663, 135] on button "Yes" at bounding box center [659, 130] width 29 height 18
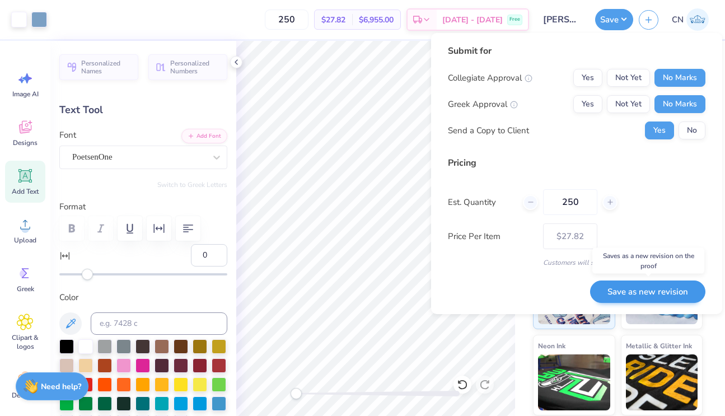
click at [655, 289] on button "Save as new revision" at bounding box center [647, 291] width 115 height 23
type input "$27.82"
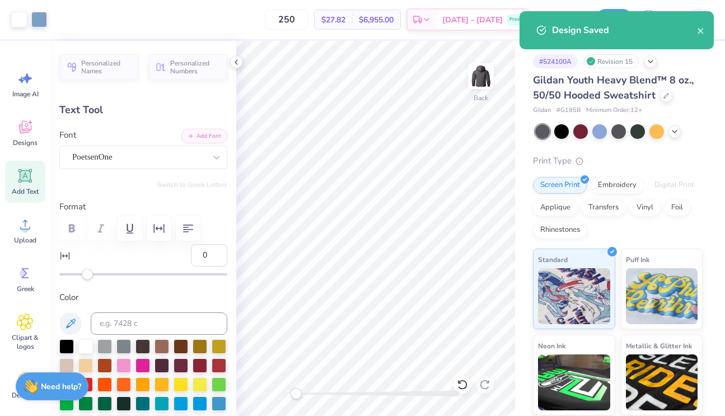
type input "6.95"
type input "-13.0"
click at [16, 17] on div "250 $27.82 Per Item $6,955.00 Total Est. Delivery [DATE] - [DATE] Free Design T…" at bounding box center [362, 19] width 725 height 39
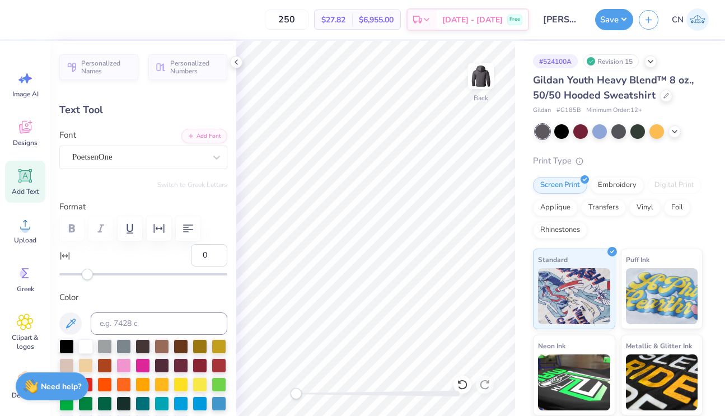
click at [11, 15] on div "250 $27.82 Per Item $6,955.00 Total Est. Delivery [DATE] - [DATE] Free Design T…" at bounding box center [362, 19] width 725 height 39
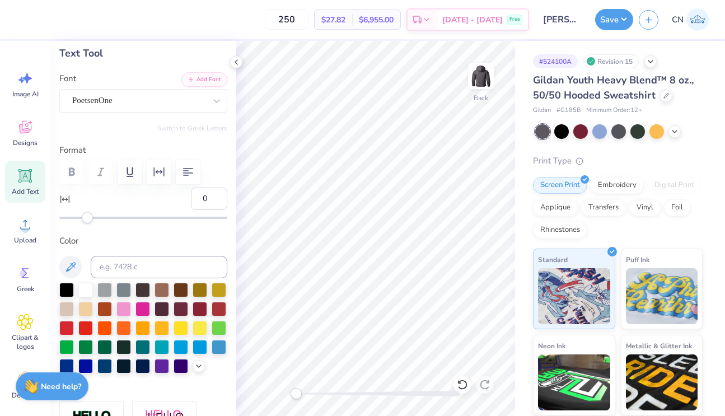
scroll to position [83, 0]
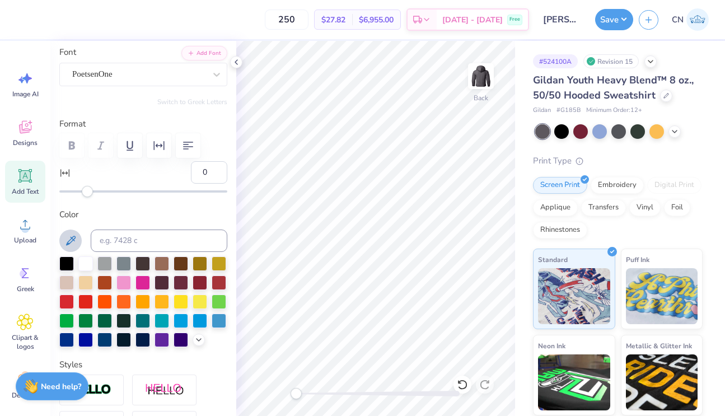
click at [71, 240] on icon at bounding box center [70, 240] width 13 height 13
click at [73, 240] on icon at bounding box center [70, 240] width 13 height 13
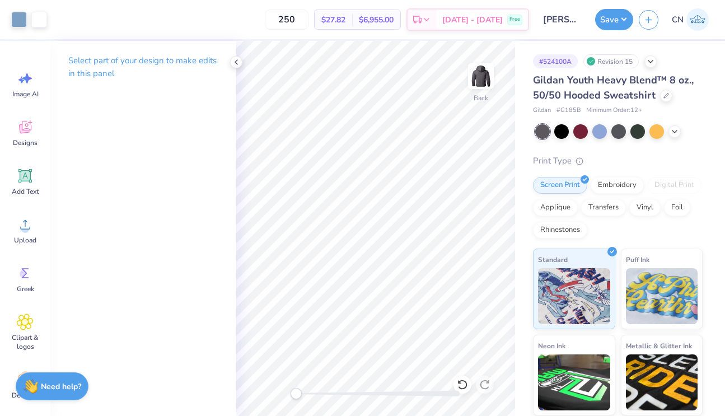
click at [312, 398] on div "Back" at bounding box center [375, 228] width 279 height 375
drag, startPoint x: 296, startPoint y: 391, endPoint x: 307, endPoint y: 389, distance: 10.8
click at [307, 389] on div "Accessibility label" at bounding box center [306, 393] width 11 height 11
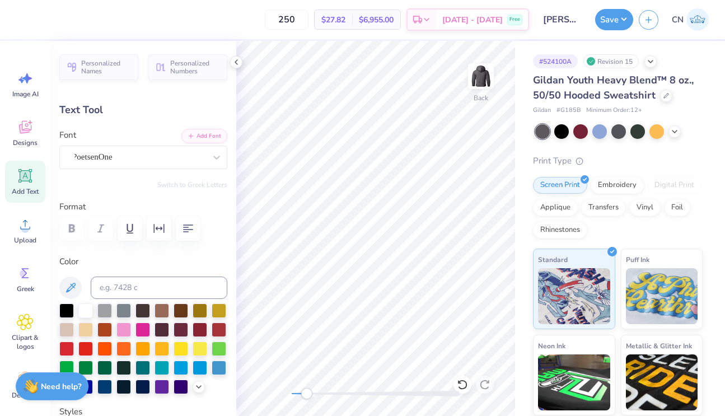
type input "6.16"
type input "1.72"
type input "6.97"
type input "0.0"
drag, startPoint x: 308, startPoint y: 395, endPoint x: 340, endPoint y: 391, distance: 32.8
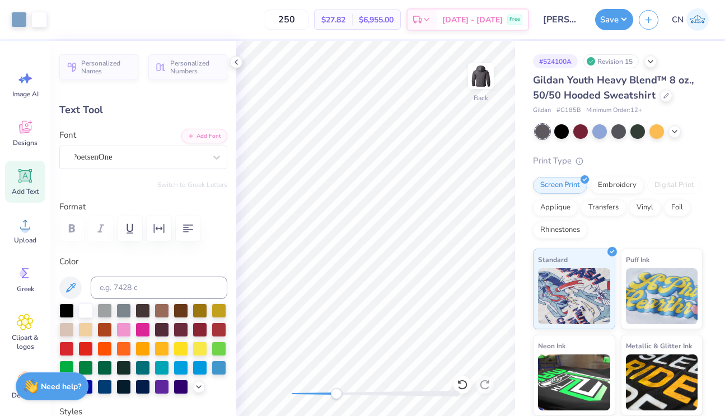
click at [340, 391] on div "Accessibility label" at bounding box center [336, 393] width 11 height 11
drag, startPoint x: 340, startPoint y: 391, endPoint x: 324, endPoint y: 390, distance: 16.3
click at [324, 391] on div "Accessibility label" at bounding box center [324, 393] width 11 height 11
type input "7.06"
type input "0.0"
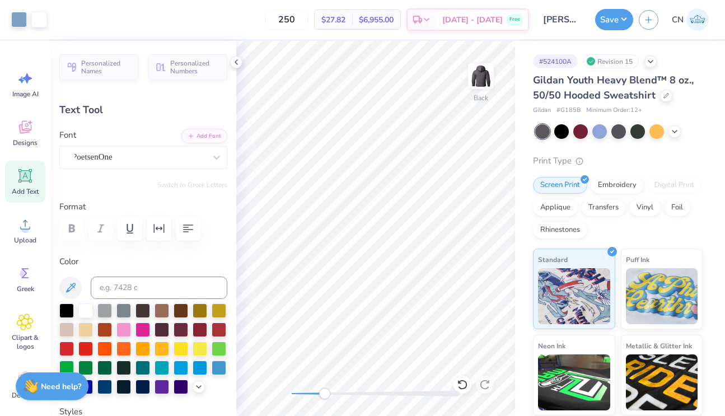
click at [255, 384] on div "Back" at bounding box center [375, 228] width 279 height 375
click at [611, 16] on button "Save" at bounding box center [614, 17] width 38 height 21
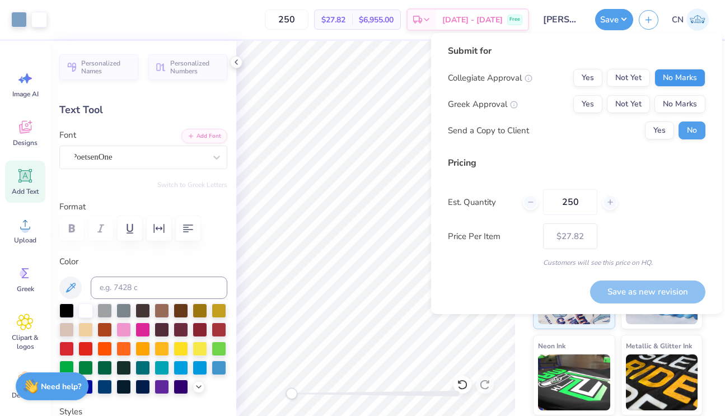
click at [674, 72] on button "No Marks" at bounding box center [679, 78] width 51 height 18
click at [674, 97] on button "No Marks" at bounding box center [679, 104] width 51 height 18
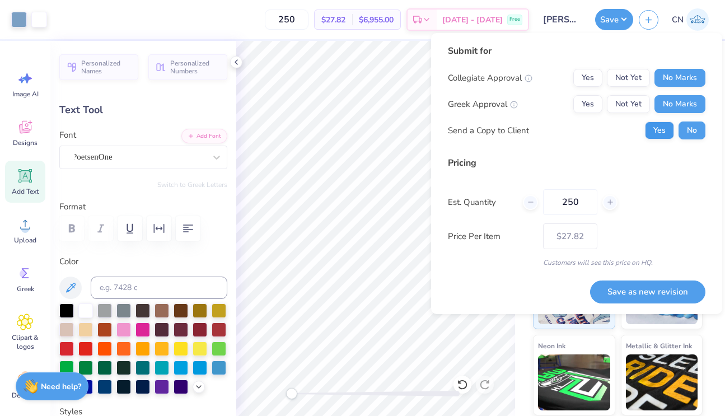
click at [661, 133] on button "Yes" at bounding box center [659, 130] width 29 height 18
click at [650, 296] on button "Save as new revision" at bounding box center [647, 291] width 115 height 23
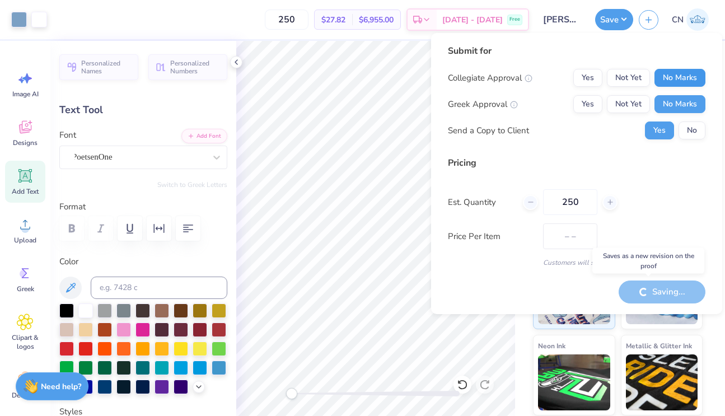
type input "$27.82"
